Goal: Find contact information: Find contact information

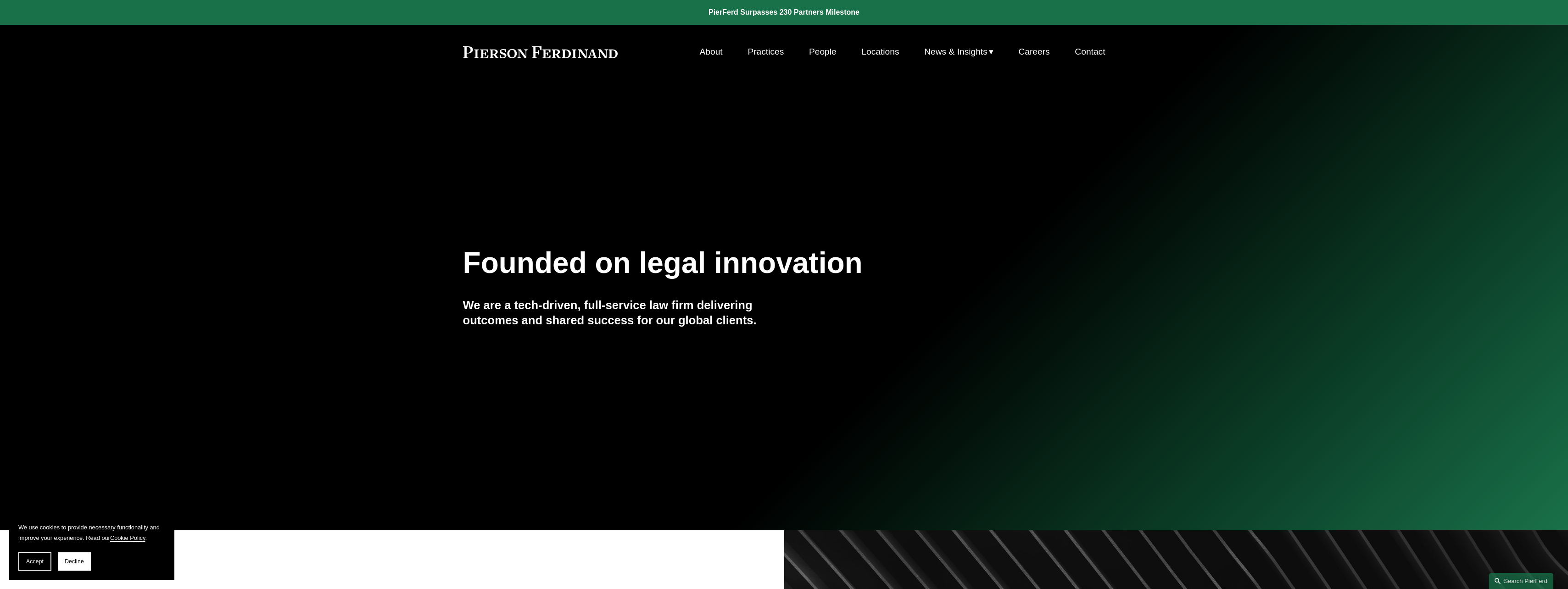
click at [775, 55] on link "Practices" at bounding box center [766, 52] width 37 height 18
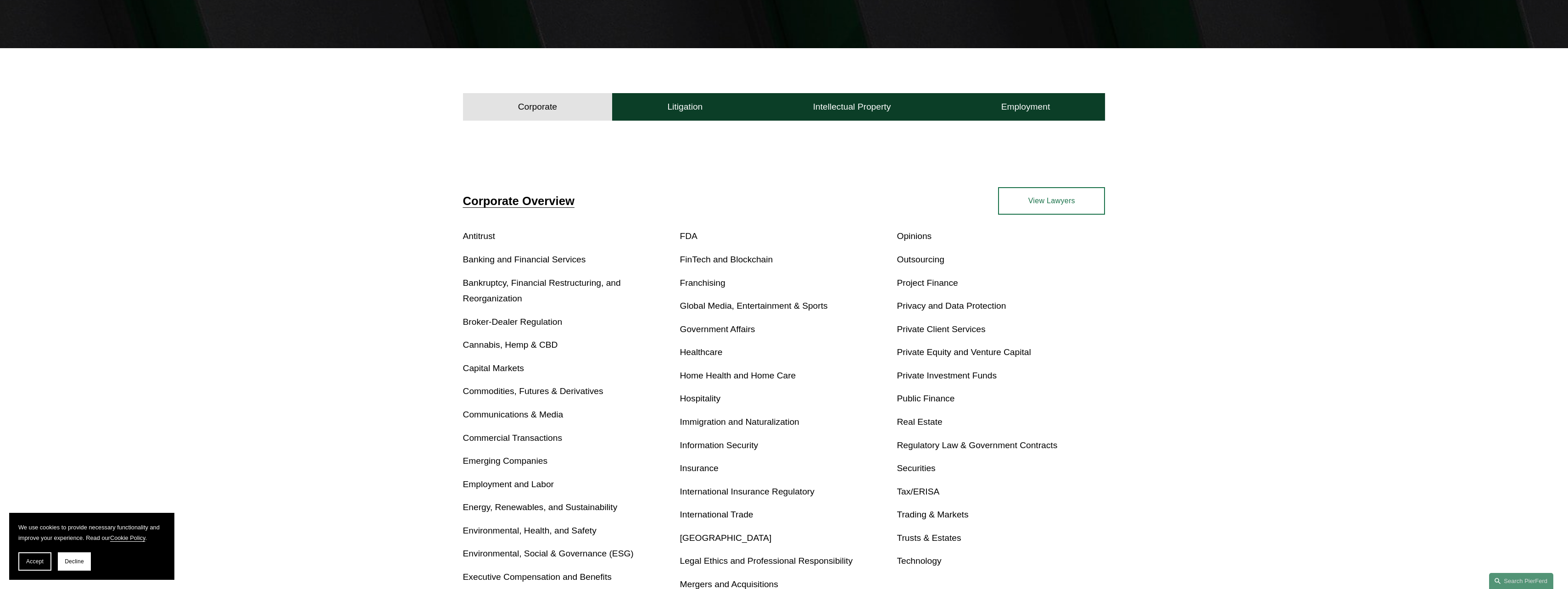
scroll to position [317, 0]
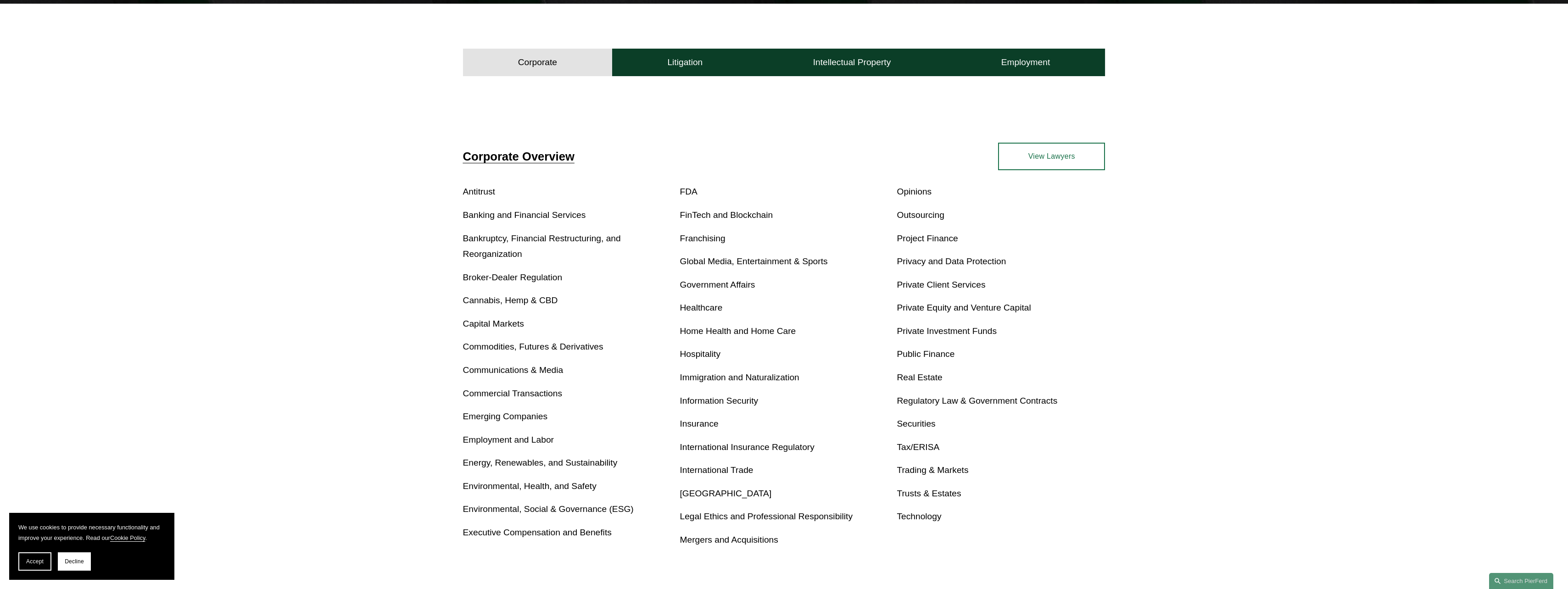
click at [695, 428] on link "Insurance" at bounding box center [699, 423] width 38 height 10
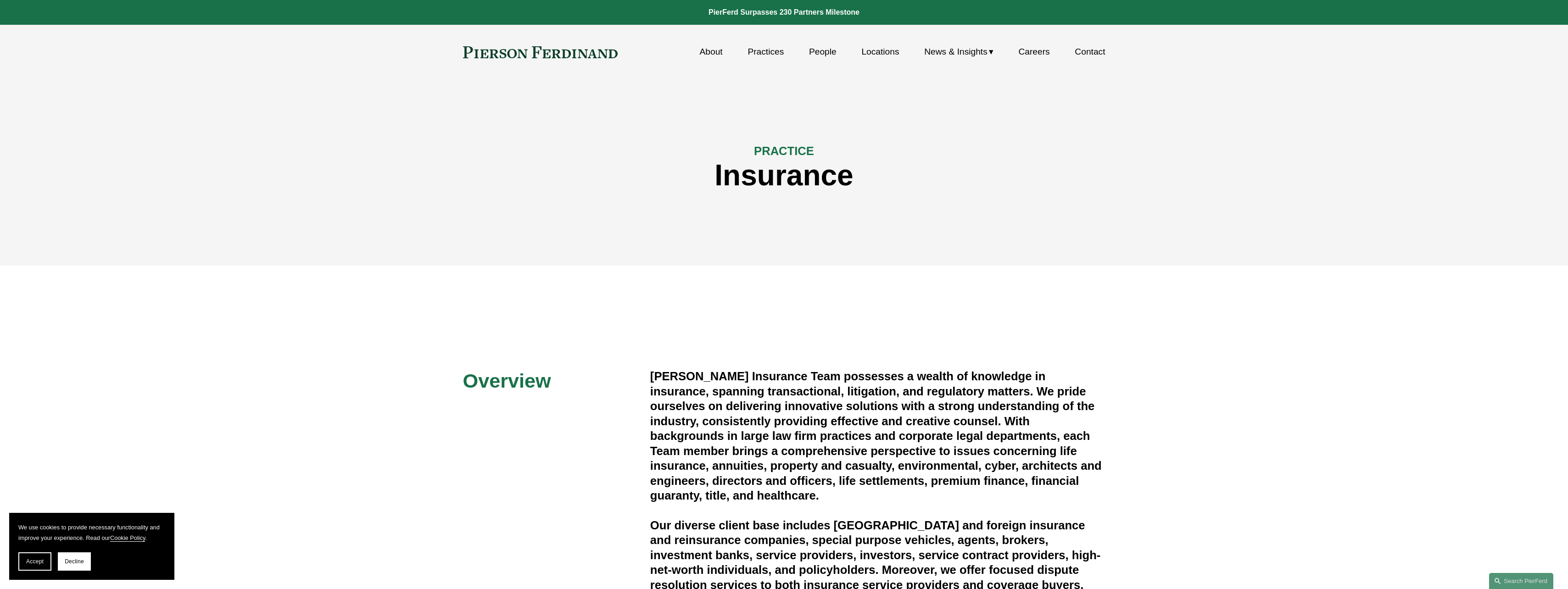
click at [813, 55] on link "People" at bounding box center [822, 52] width 27 height 18
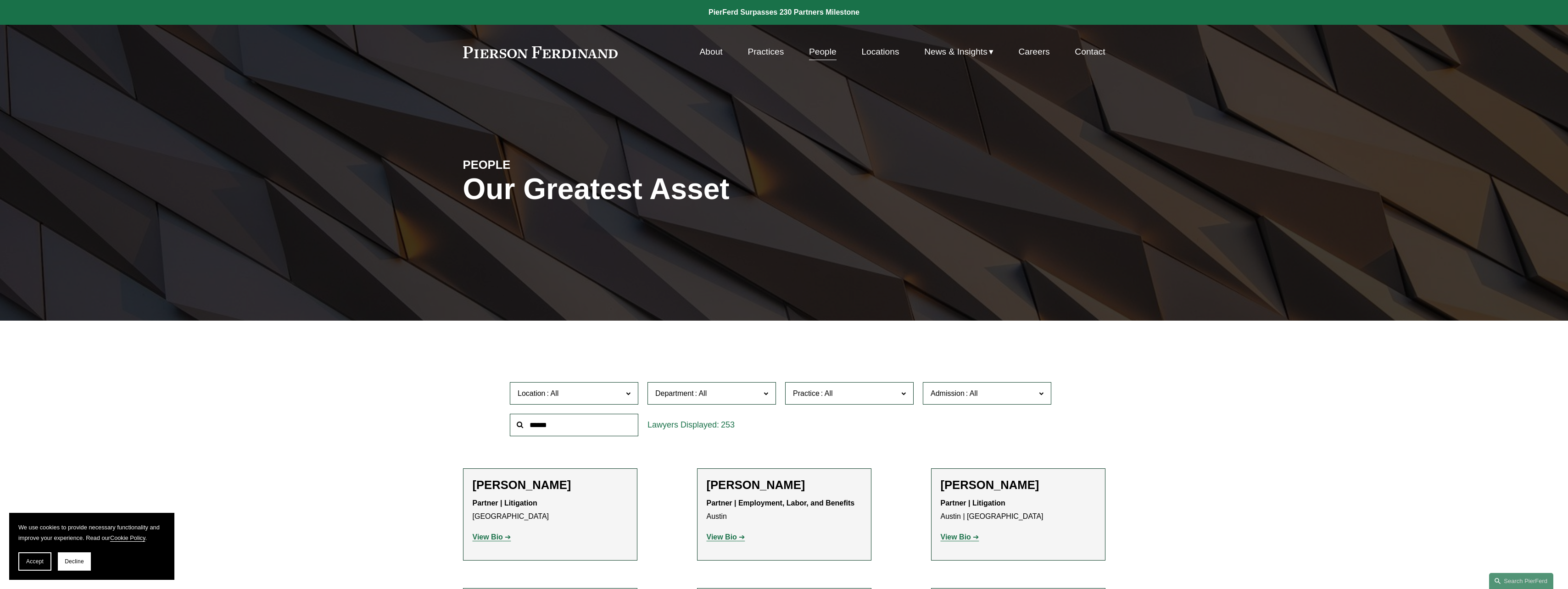
click at [594, 431] on input "text" at bounding box center [574, 425] width 128 height 23
type input "******"
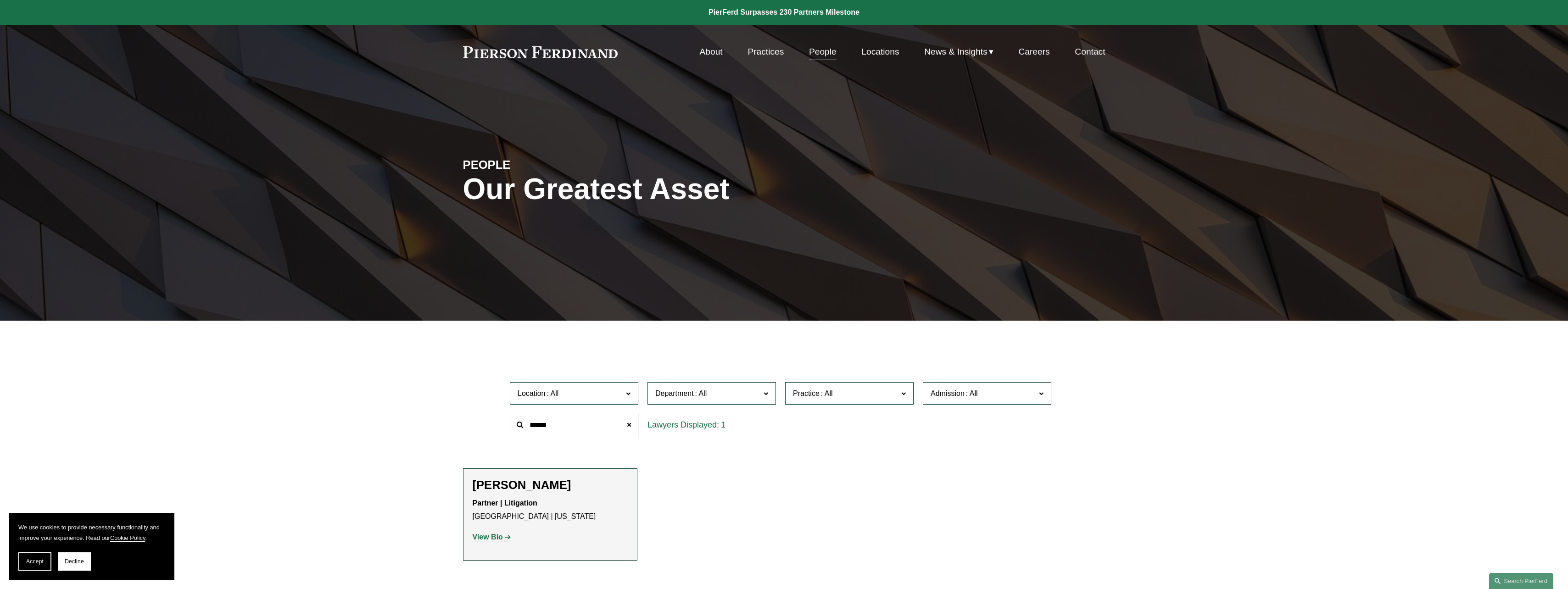
click at [522, 487] on h2 "[PERSON_NAME]" at bounding box center [550, 485] width 155 height 14
click at [481, 537] on strong "View Bio" at bounding box center [488, 537] width 30 height 8
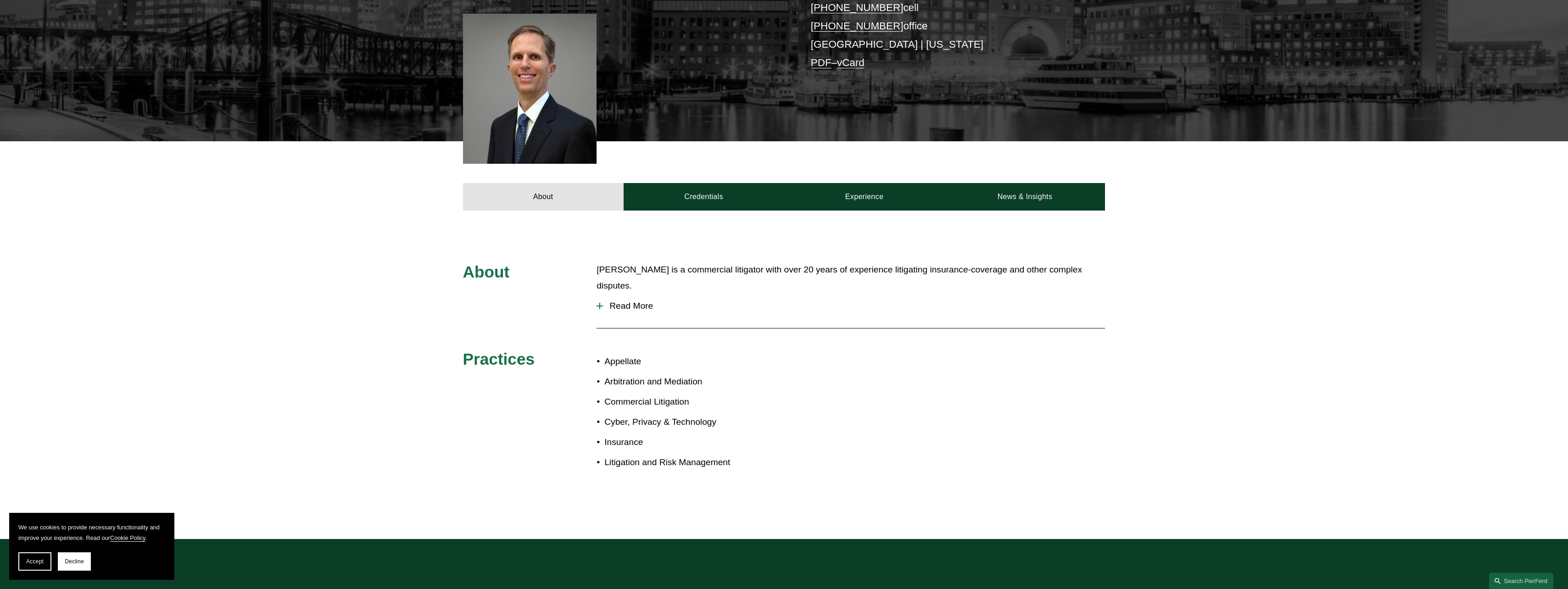
scroll to position [262, 0]
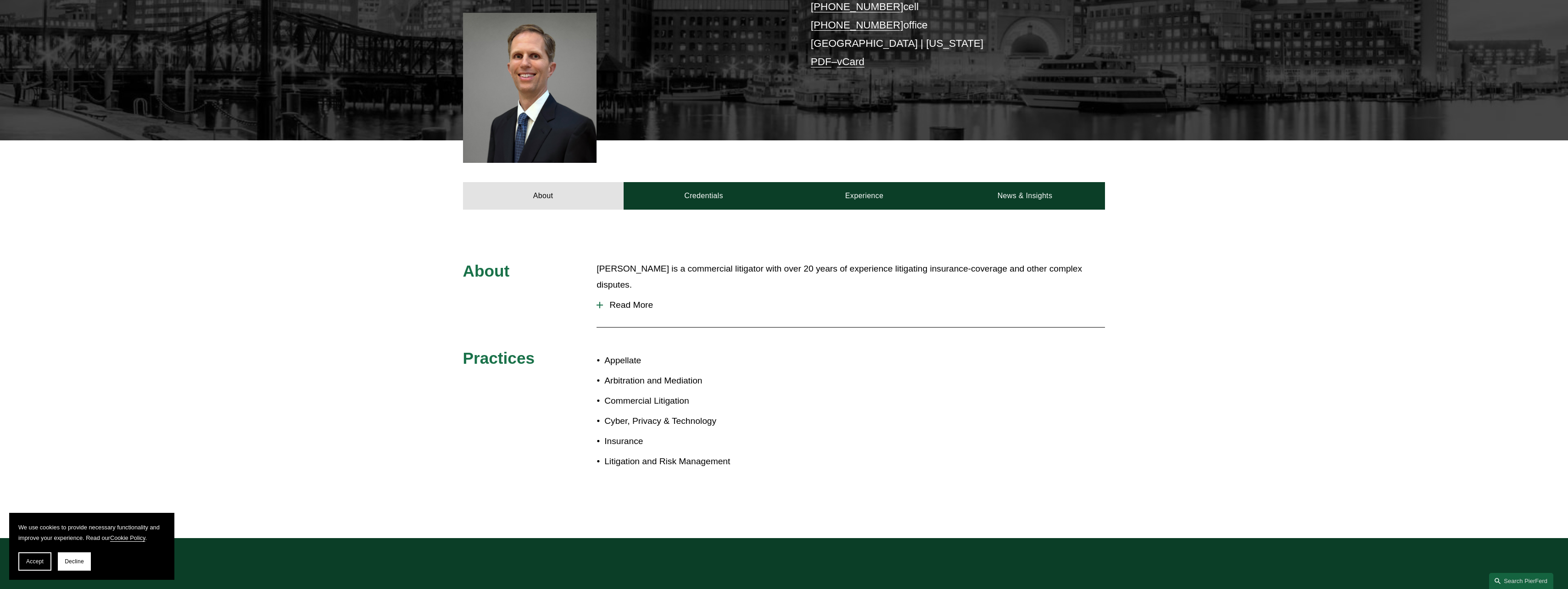
click at [597, 302] on div at bounding box center [600, 305] width 7 height 7
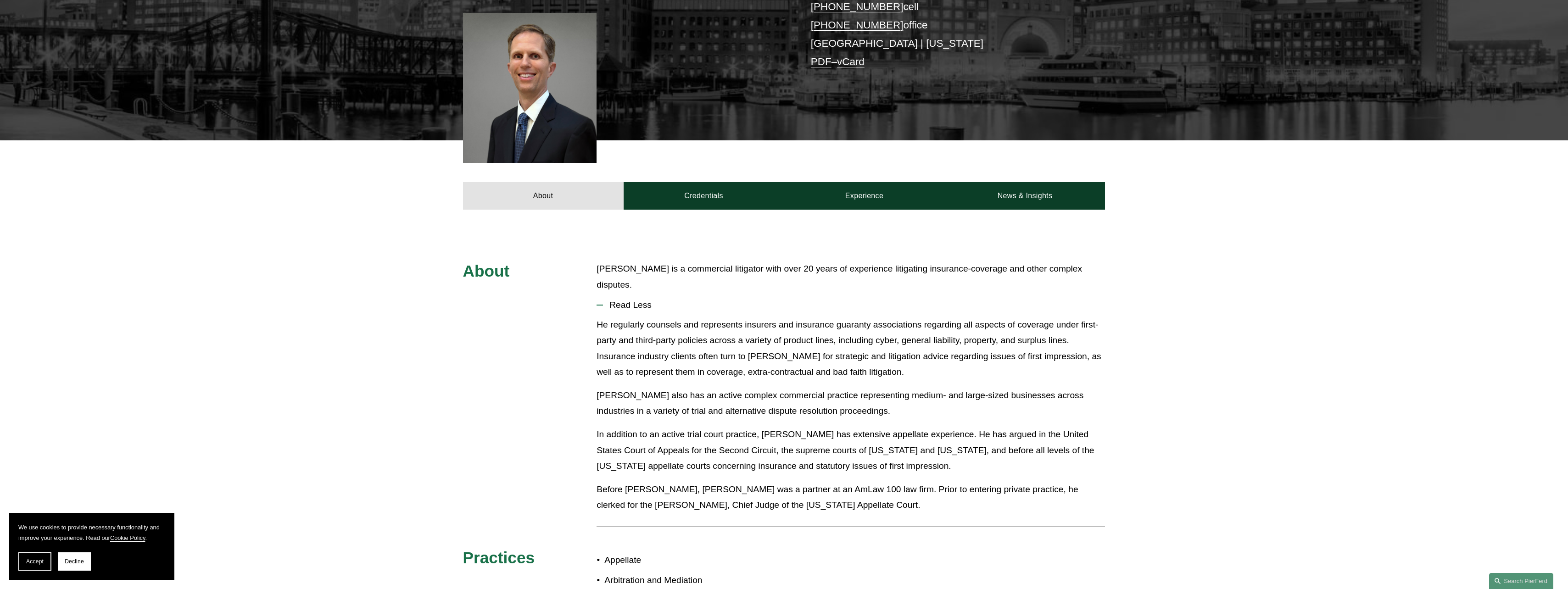
click at [713, 293] on button "Read Less" at bounding box center [850, 305] width 508 height 24
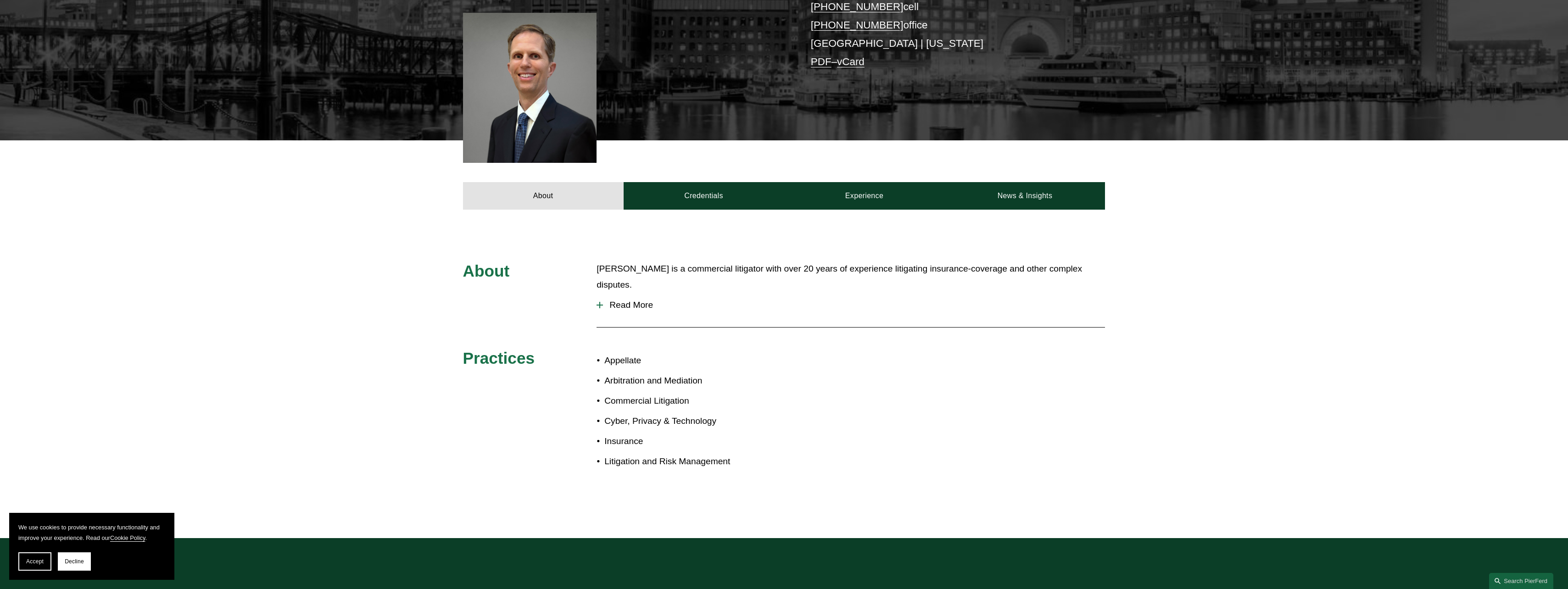
click at [600, 293] on button "Read More" at bounding box center [850, 305] width 508 height 24
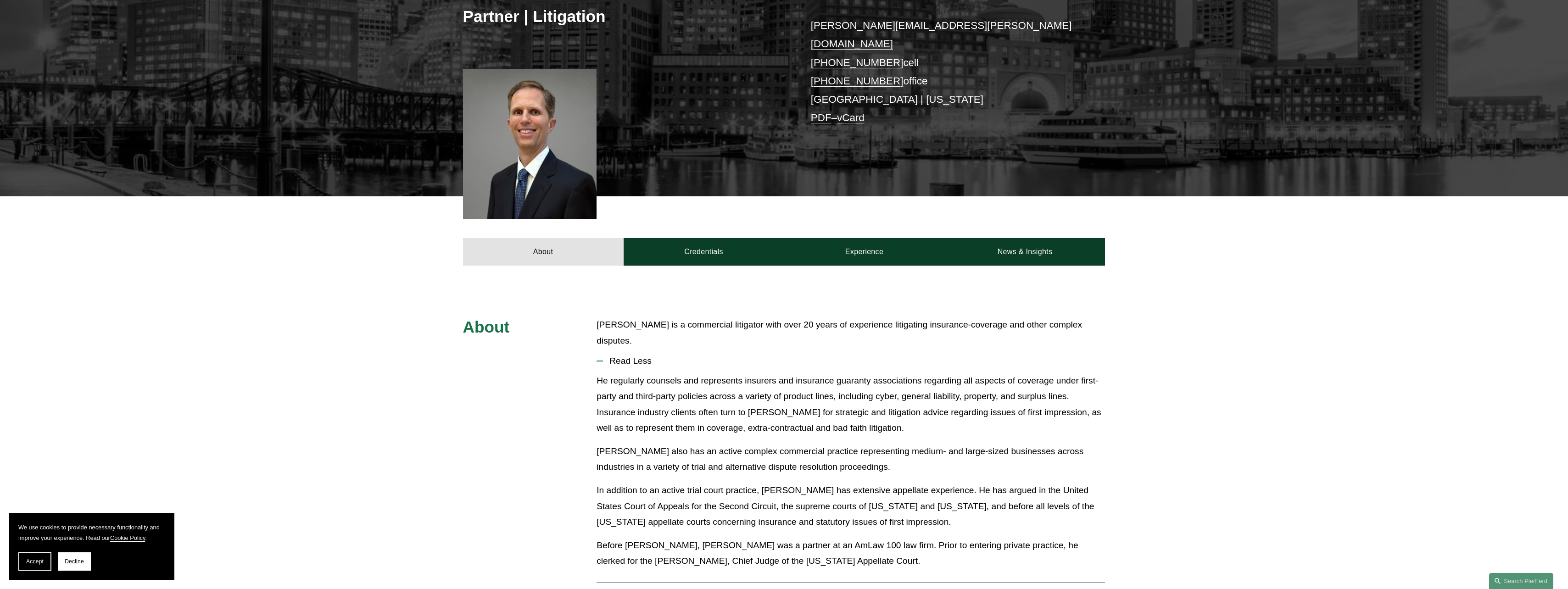
scroll to position [0, 0]
